Goal: Transaction & Acquisition: Obtain resource

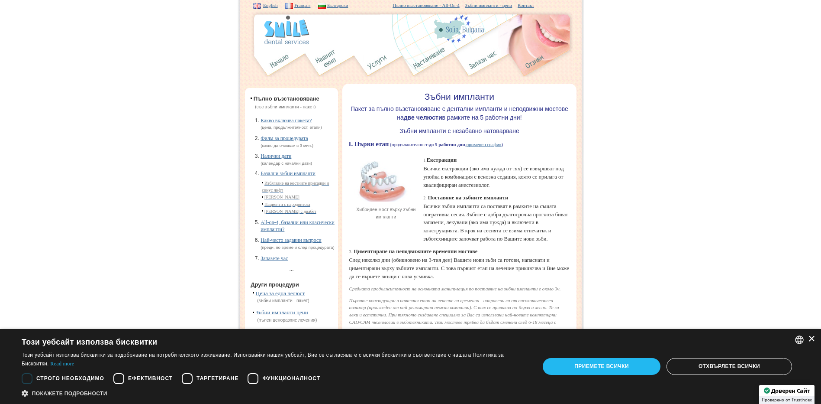
click at [811, 339] on div "×" at bounding box center [811, 339] width 6 height 6
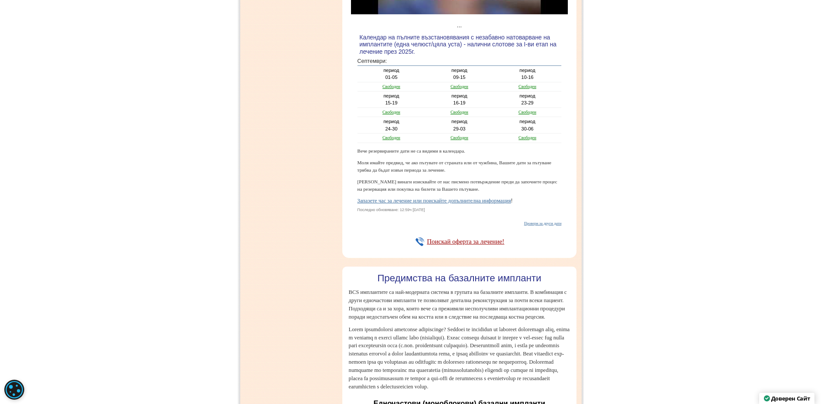
scroll to position [1270, 0]
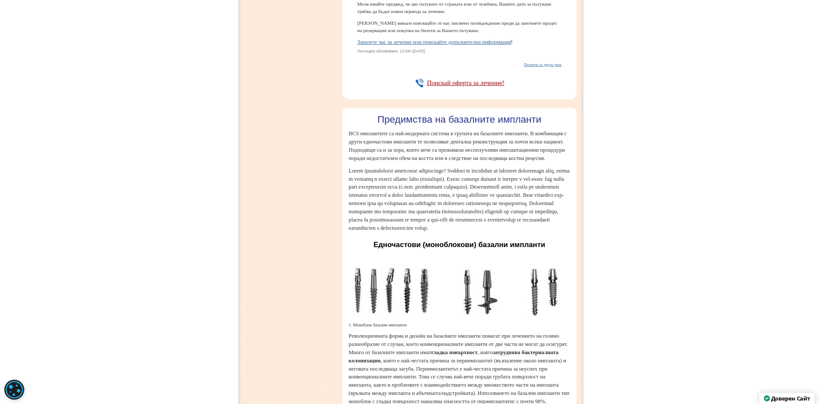
click at [471, 86] on link "Поискай оферта за лечение!" at bounding box center [465, 82] width 77 height 7
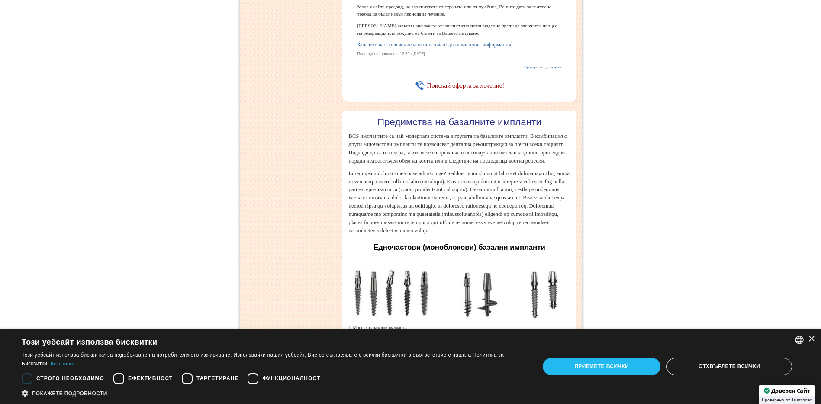
scroll to position [1270, 0]
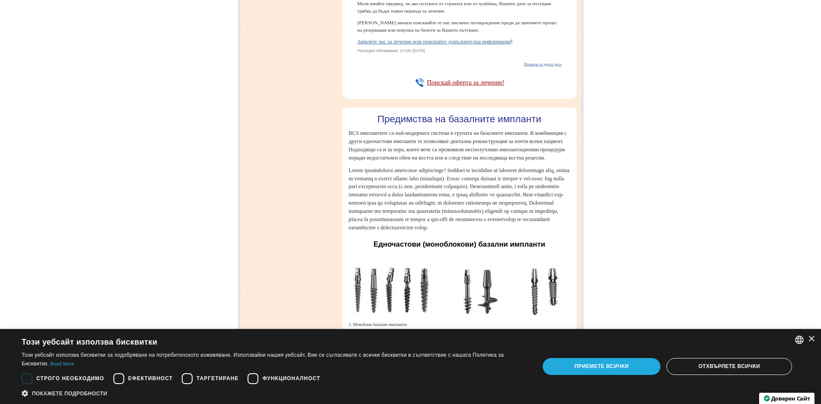
click at [628, 365] on div "Приемете всички" at bounding box center [602, 366] width 118 height 16
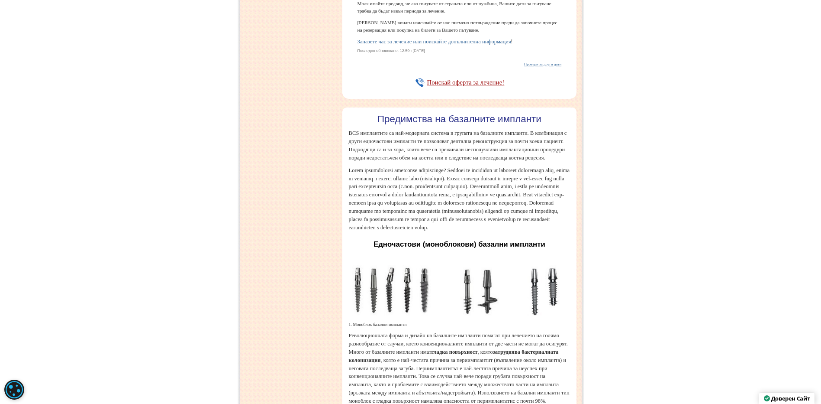
click at [542, 66] on link "Провери за други дати" at bounding box center [542, 64] width 37 height 4
